Goal: Download file/media

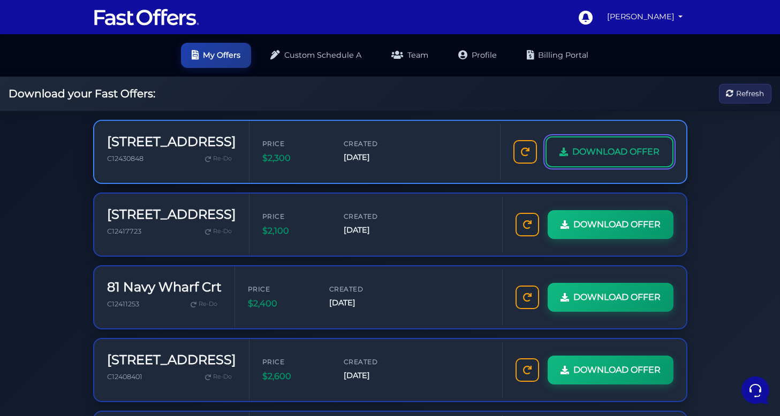
click at [585, 152] on span "DOWNLOAD OFFER" at bounding box center [615, 152] width 87 height 14
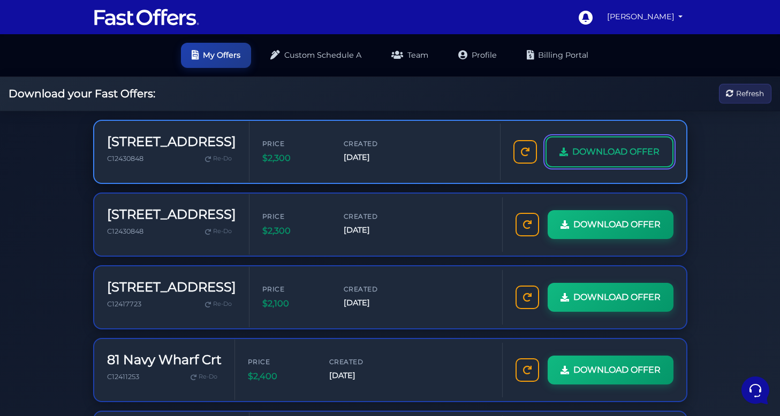
click at [592, 148] on span "DOWNLOAD OFFER" at bounding box center [615, 152] width 87 height 14
